Goal: Task Accomplishment & Management: Use online tool/utility

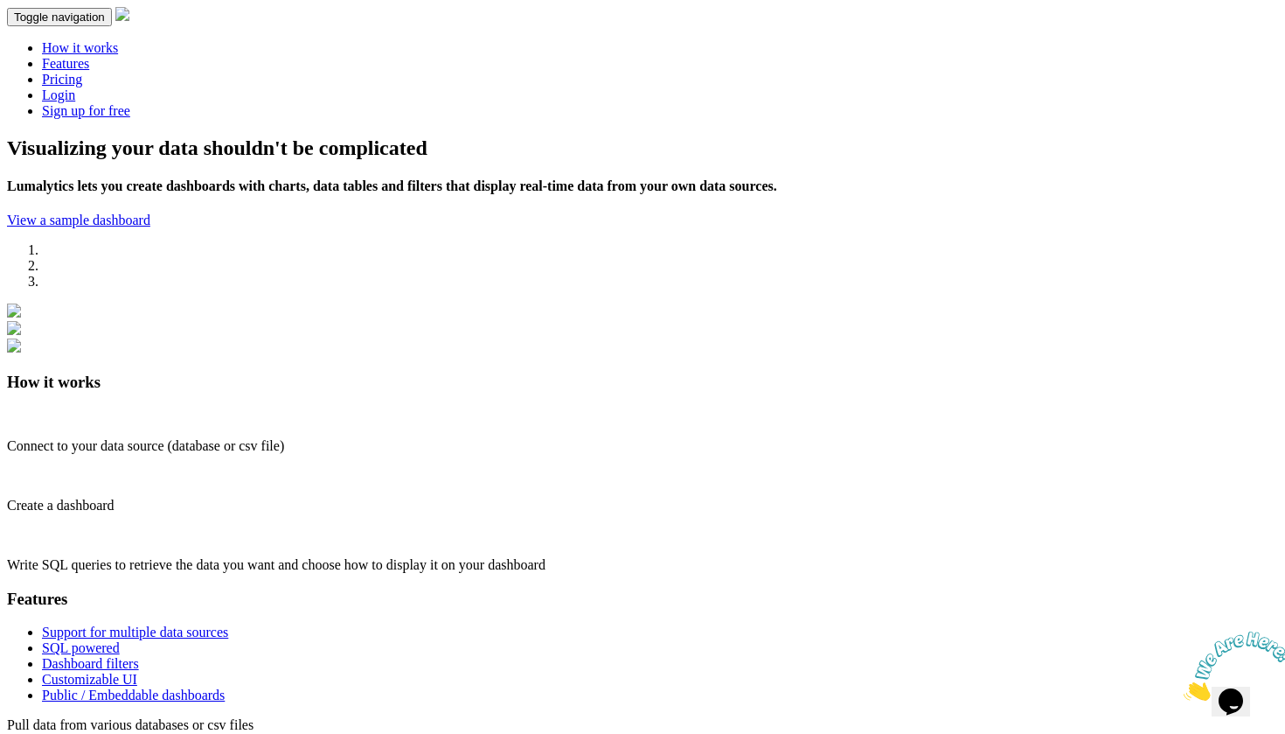
click at [75, 87] on link "Login" at bounding box center [58, 94] width 33 height 15
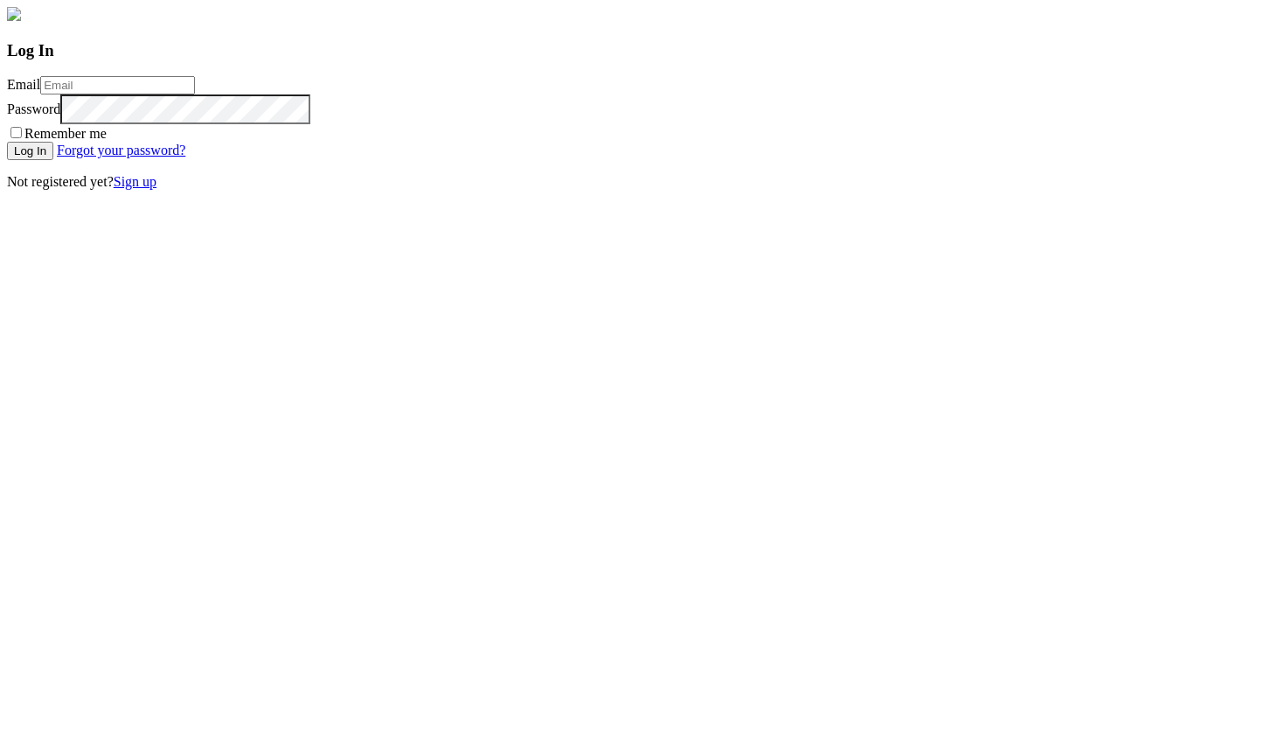
type input "rens@lumalytics.com"
click at [53, 160] on input "Log In" at bounding box center [30, 151] width 46 height 18
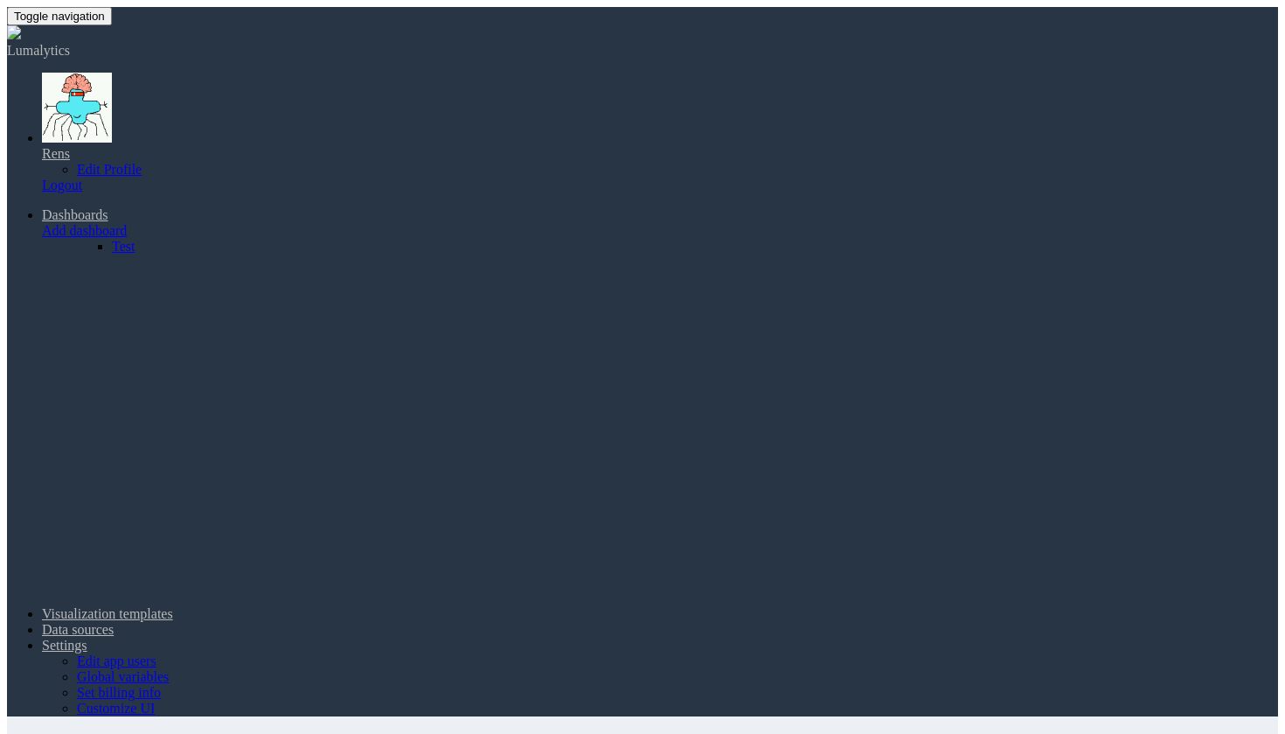
select select "string"
select select "number"
